Goal: Task Accomplishment & Management: Complete application form

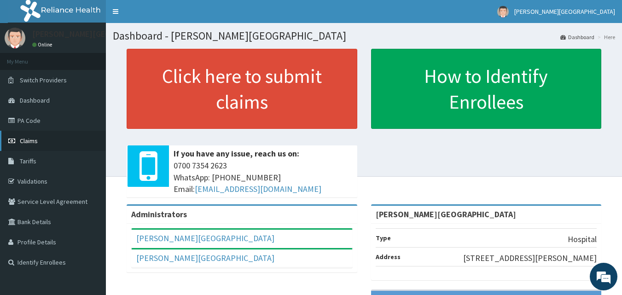
click at [32, 142] on span "Claims" at bounding box center [29, 141] width 18 height 8
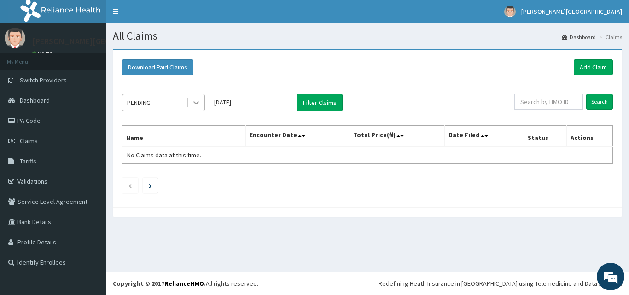
click at [200, 99] on icon at bounding box center [195, 102] width 9 height 9
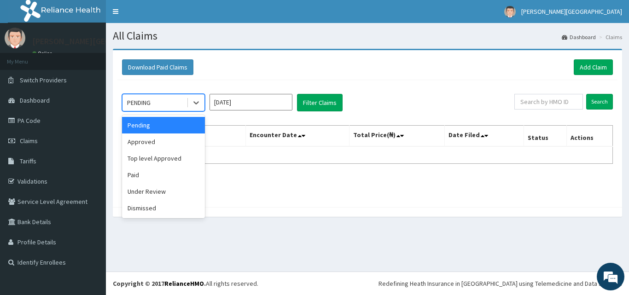
click at [219, 102] on input "Sep 2025" at bounding box center [250, 102] width 83 height 17
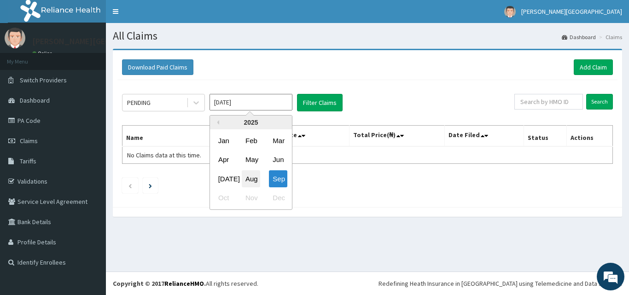
click at [256, 182] on div "Aug" at bounding box center [251, 178] width 18 height 17
type input "[DATE]"
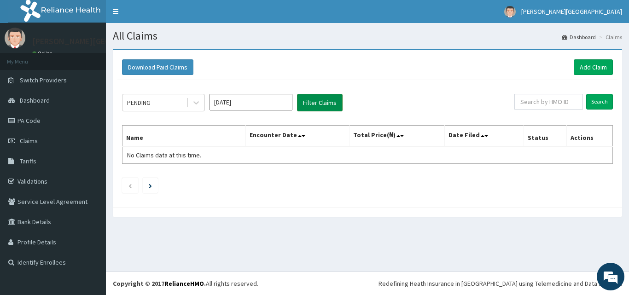
click at [324, 98] on button "Filter Claims" at bounding box center [320, 102] width 46 height 17
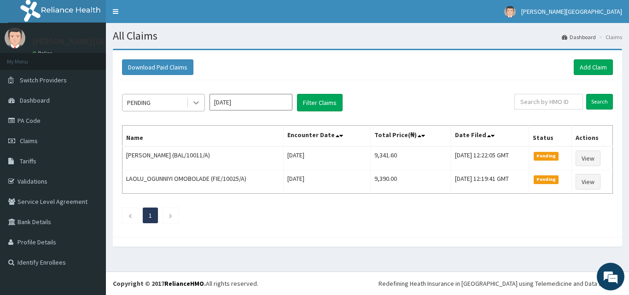
click at [197, 102] on icon at bounding box center [196, 103] width 6 height 3
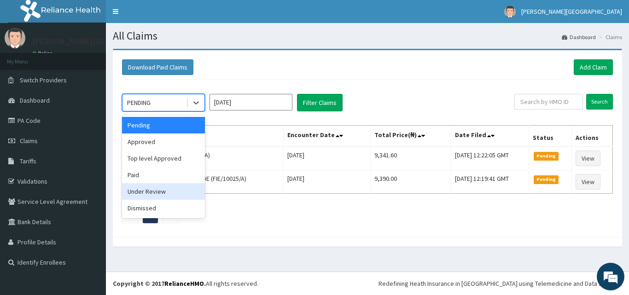
click at [159, 191] on div "Under Review" at bounding box center [163, 191] width 83 height 17
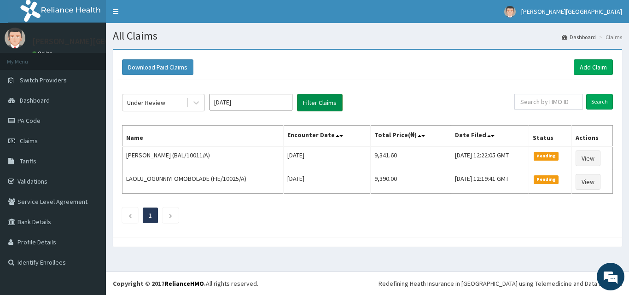
click at [320, 100] on button "Filter Claims" at bounding box center [320, 102] width 46 height 17
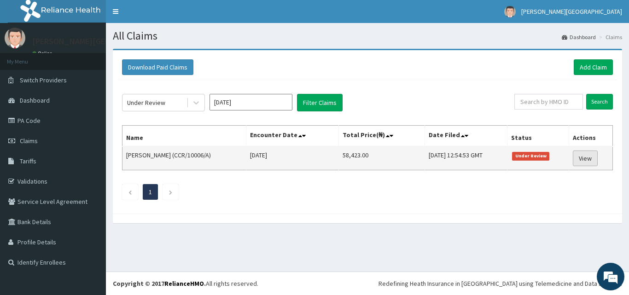
click at [587, 162] on link "View" at bounding box center [585, 158] width 25 height 16
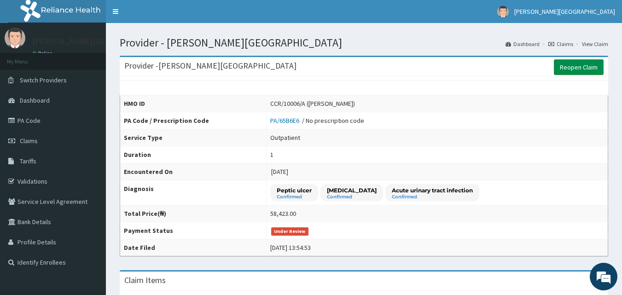
click at [583, 67] on link "Reopen Claim" at bounding box center [579, 67] width 50 height 16
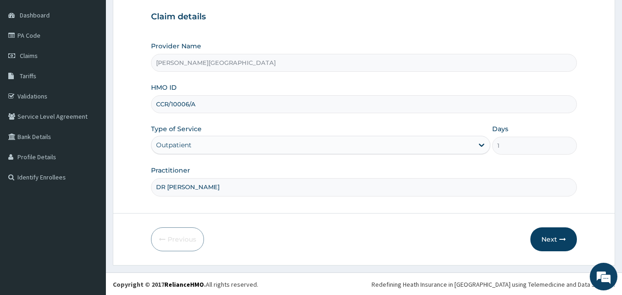
scroll to position [86, 0]
click at [549, 232] on button "Next" at bounding box center [553, 238] width 46 height 24
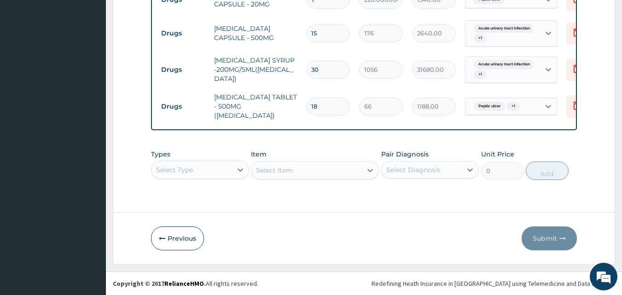
scroll to position [491, 0]
click at [569, 71] on icon at bounding box center [576, 69] width 20 height 23
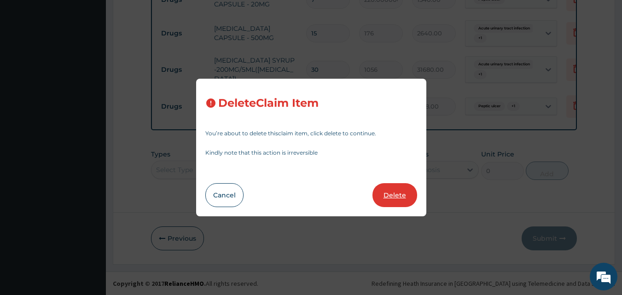
click at [405, 196] on button "Delete" at bounding box center [394, 195] width 45 height 24
type input "18"
type input "66"
type input "1188.00"
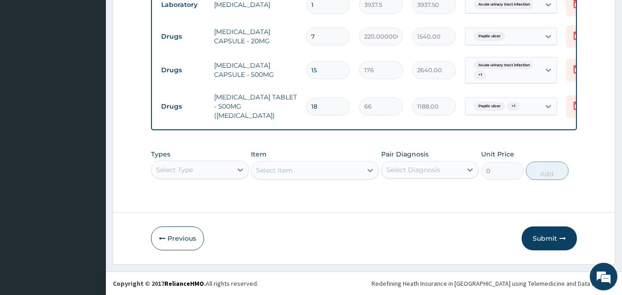
scroll to position [0, 0]
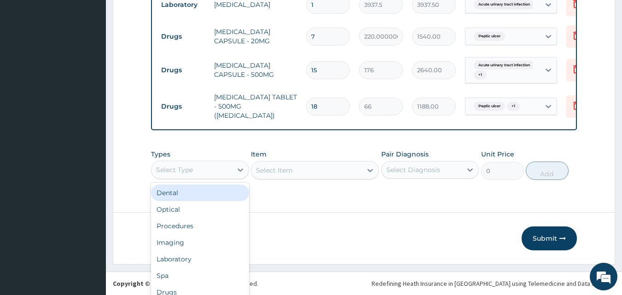
click at [187, 164] on div "Types option Dental focused, 1 of 10. 10 results available. Use Up and Down to …" at bounding box center [364, 165] width 426 height 40
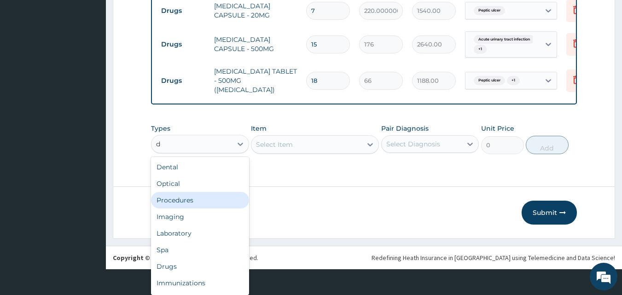
type input "dr"
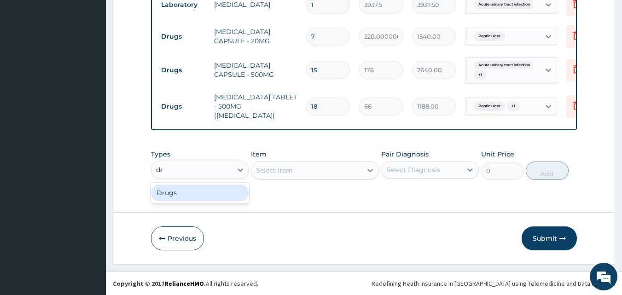
click at [192, 191] on div "Drugs" at bounding box center [200, 193] width 98 height 17
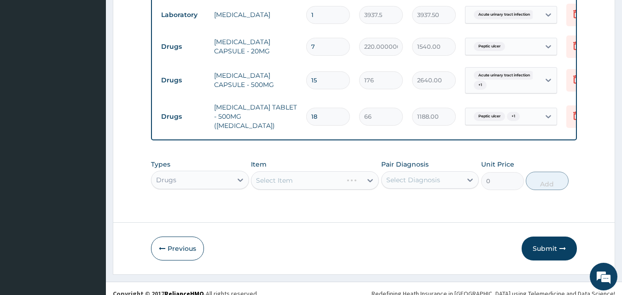
scroll to position [454, 0]
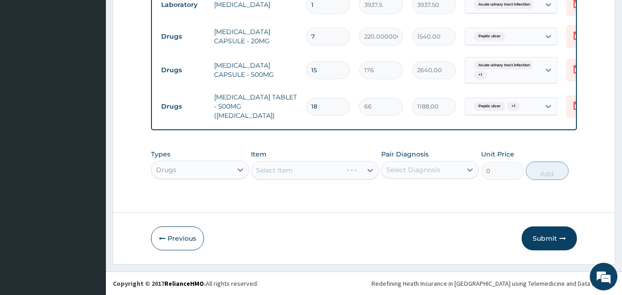
click at [295, 170] on div "Select Item" at bounding box center [315, 170] width 128 height 18
click at [326, 169] on div "Select Item" at bounding box center [306, 170] width 110 height 15
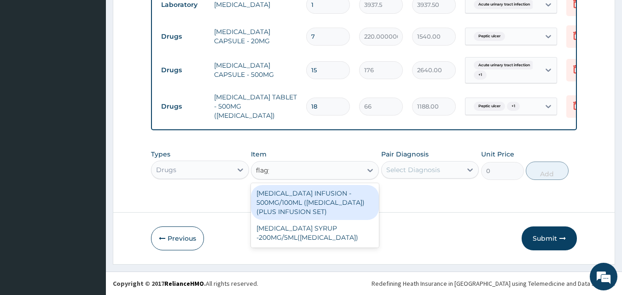
scroll to position [0, 0]
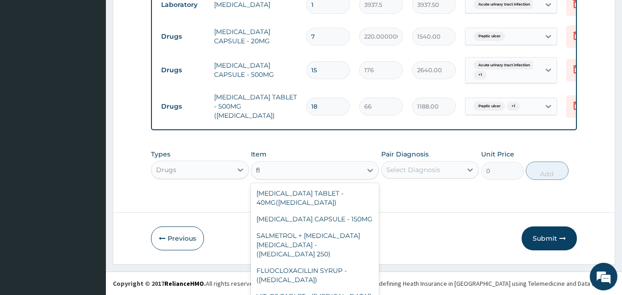
type input "f"
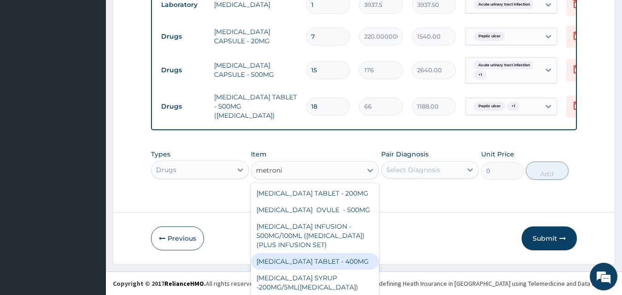
type input "metroni"
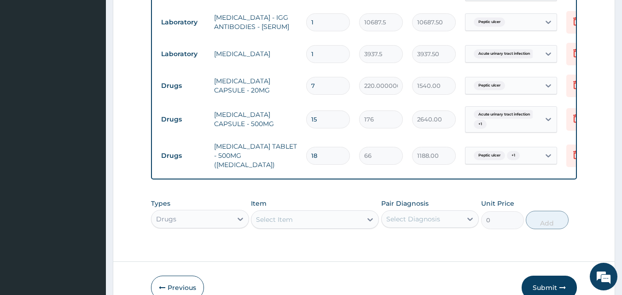
scroll to position [377, 0]
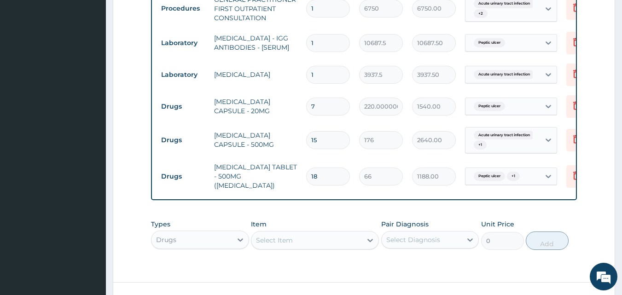
click at [293, 248] on div "Select is focused ,type to refine list, press Down to open the menu, Select Item" at bounding box center [315, 240] width 128 height 18
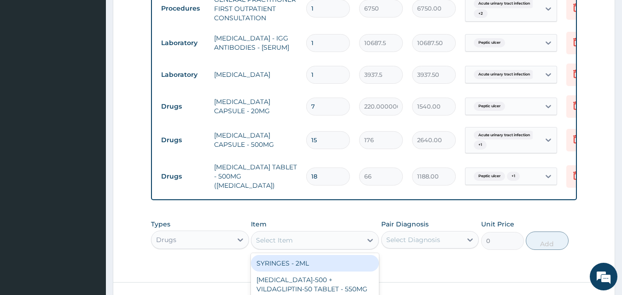
scroll to position [26, 0]
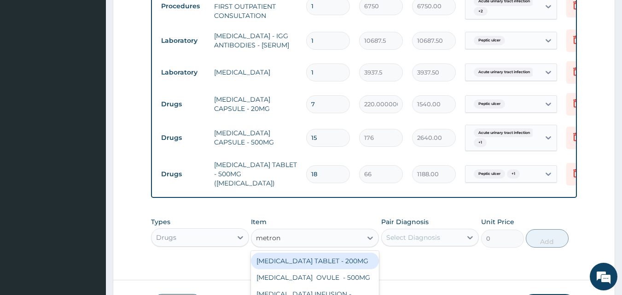
type input "metroni"
click at [299, 253] on div "METRONIDAZOLE TABLET - 200MG" at bounding box center [315, 261] width 128 height 17
type input "44"
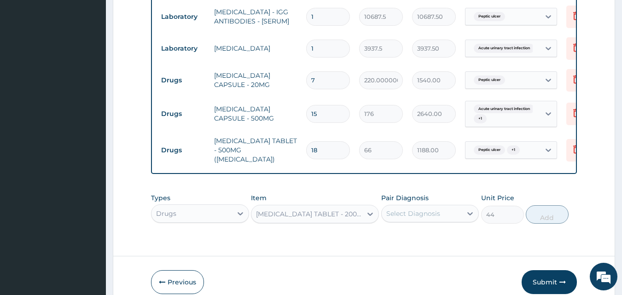
scroll to position [0, 0]
click at [432, 218] on div "Select Diagnosis" at bounding box center [413, 213] width 54 height 9
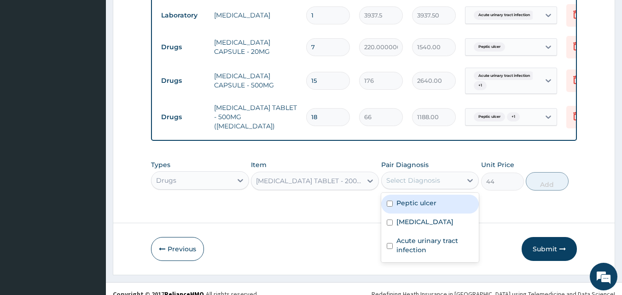
scroll to position [454, 0]
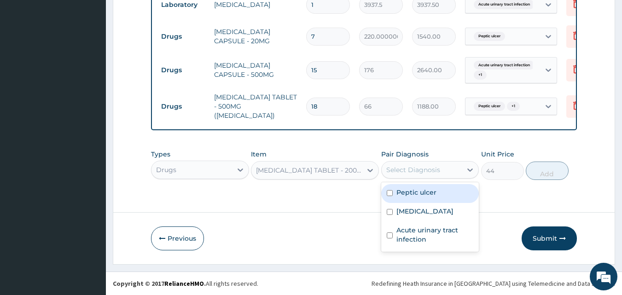
click at [432, 192] on label "Peptic ulcer" at bounding box center [416, 192] width 40 height 9
checkbox input "true"
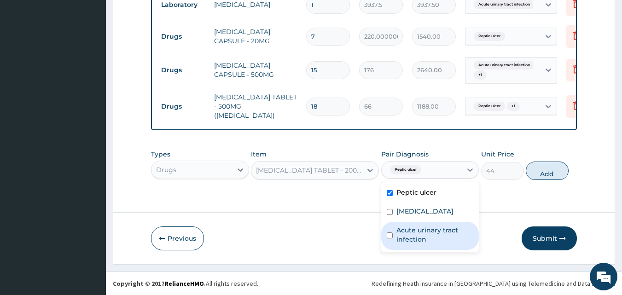
click at [425, 239] on label "Acute urinary tract infection" at bounding box center [434, 235] width 77 height 18
checkbox input "true"
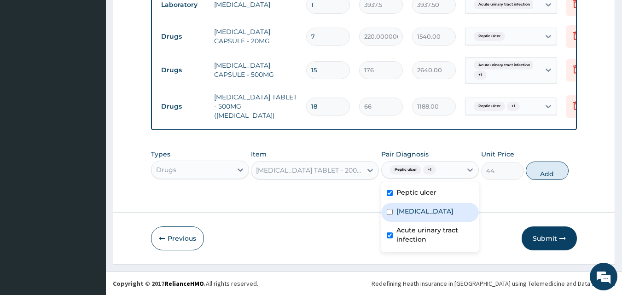
drag, startPoint x: 535, startPoint y: 171, endPoint x: 459, endPoint y: 163, distance: 76.7
click at [536, 171] on button "Add" at bounding box center [547, 171] width 43 height 18
type input "0"
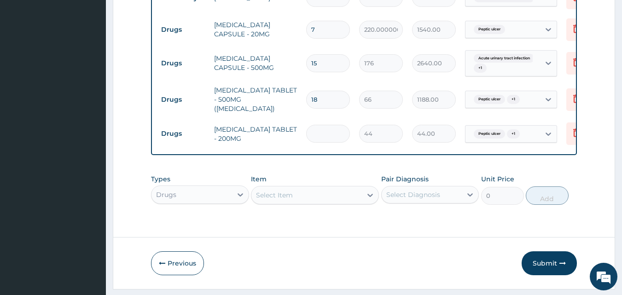
type input "0.00"
type input "3"
type input "132.00"
type input "30"
type input "1320.00"
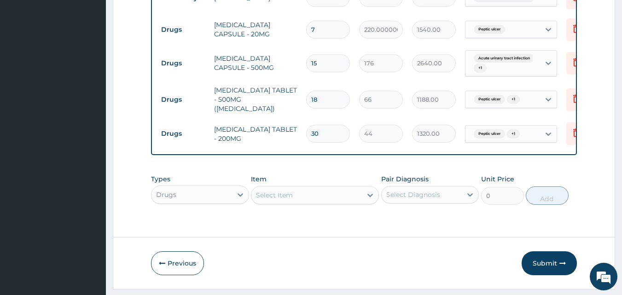
scroll to position [377, 0]
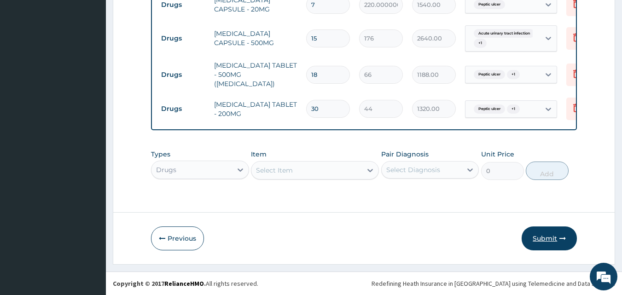
type input "30"
click at [545, 240] on button "Submit" at bounding box center [548, 238] width 55 height 24
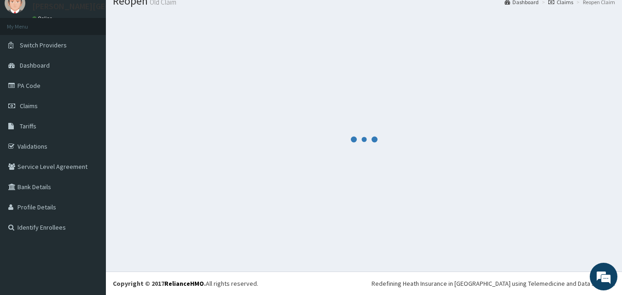
scroll to position [486, 0]
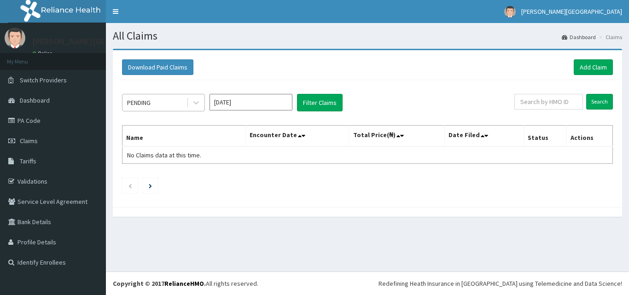
click at [184, 102] on div "PENDING" at bounding box center [154, 102] width 64 height 15
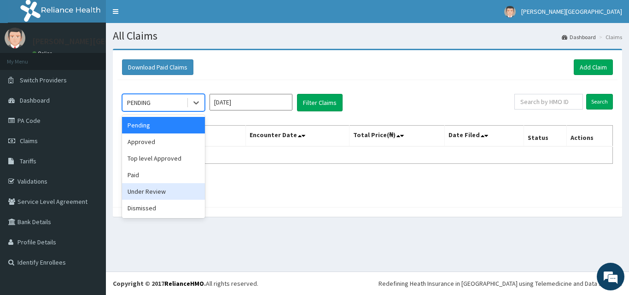
drag, startPoint x: 144, startPoint y: 195, endPoint x: 219, endPoint y: 164, distance: 80.9
click at [145, 195] on div "Under Review" at bounding box center [163, 191] width 83 height 17
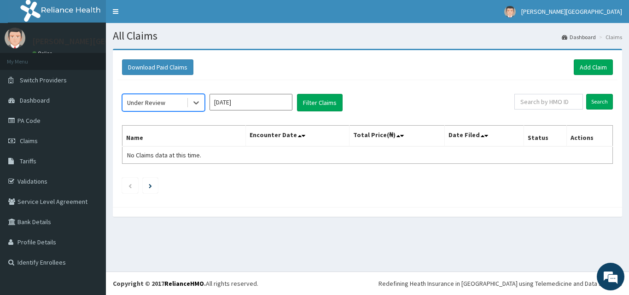
click at [251, 107] on input "[DATE]" at bounding box center [250, 102] width 83 height 17
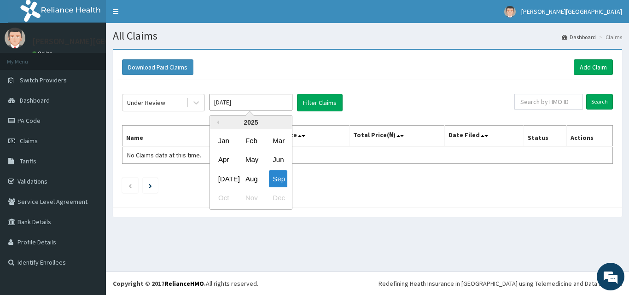
drag, startPoint x: 248, startPoint y: 183, endPoint x: 316, endPoint y: 139, distance: 80.9
click at [249, 182] on div "Aug" at bounding box center [251, 178] width 18 height 17
type input "[DATE]"
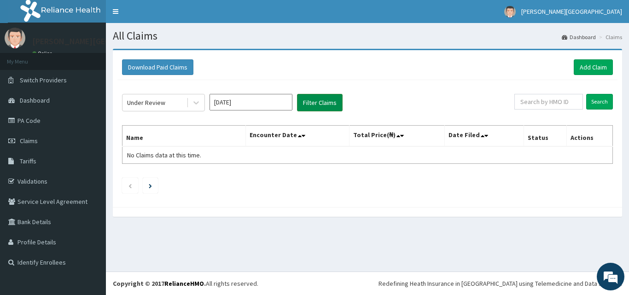
click at [332, 105] on button "Filter Claims" at bounding box center [320, 102] width 46 height 17
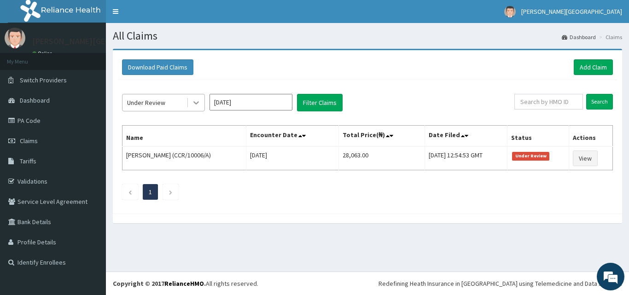
click at [197, 101] on icon at bounding box center [195, 102] width 9 height 9
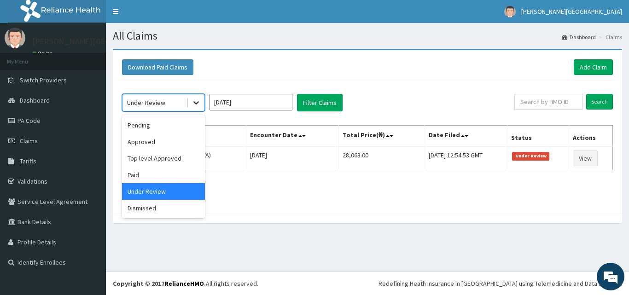
click at [198, 101] on icon at bounding box center [195, 102] width 9 height 9
click at [154, 139] on div "Approved" at bounding box center [163, 141] width 83 height 17
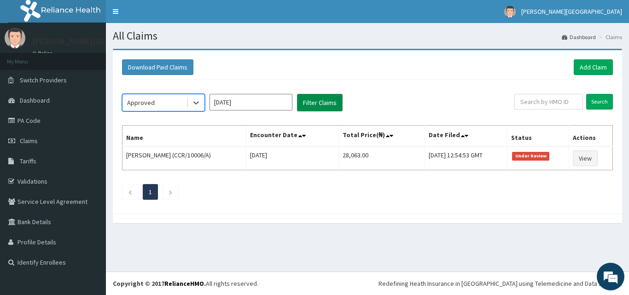
click at [312, 101] on button "Filter Claims" at bounding box center [320, 102] width 46 height 17
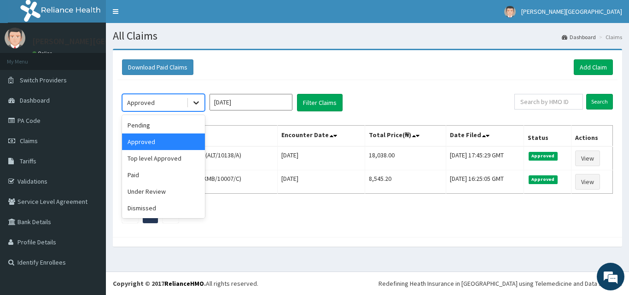
click at [196, 103] on icon at bounding box center [196, 103] width 6 height 3
click at [162, 125] on div "Pending" at bounding box center [163, 125] width 83 height 17
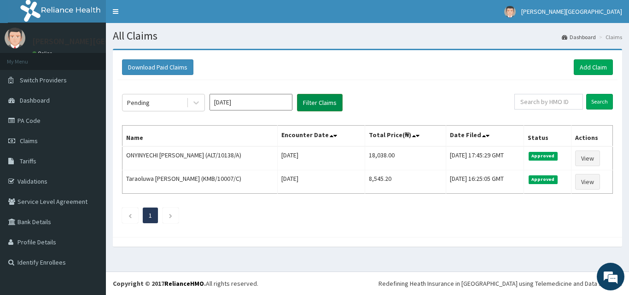
click at [320, 105] on button "Filter Claims" at bounding box center [320, 102] width 46 height 17
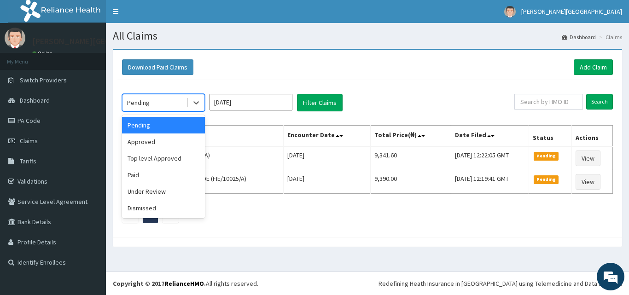
click at [204, 105] on div "Pending" at bounding box center [163, 102] width 83 height 17
click at [137, 141] on div "Approved" at bounding box center [163, 141] width 83 height 17
